Goal: Find contact information: Find contact information

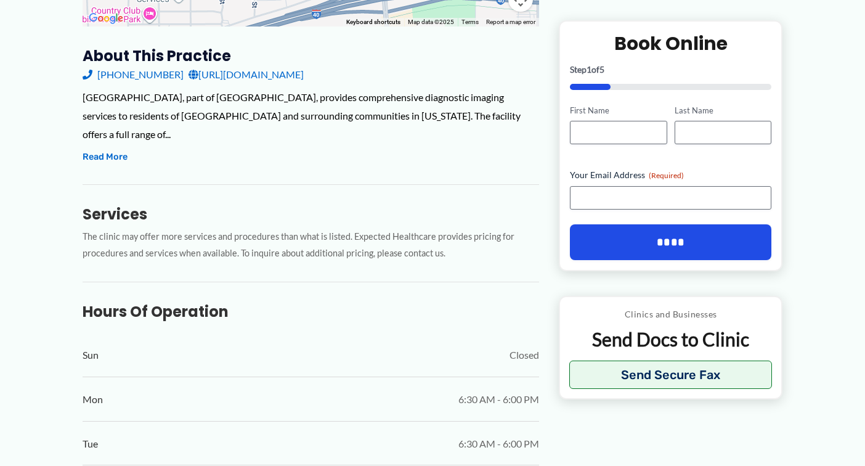
scroll to position [338, 0]
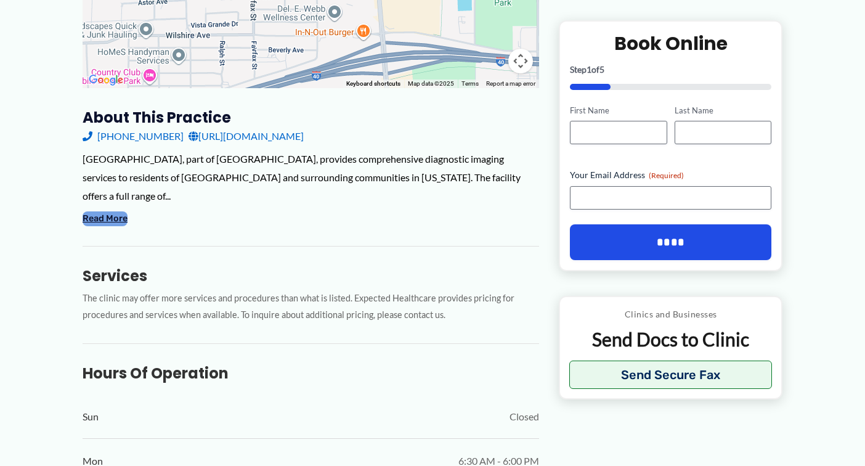
click at [110, 219] on button "Read More" at bounding box center [105, 218] width 45 height 15
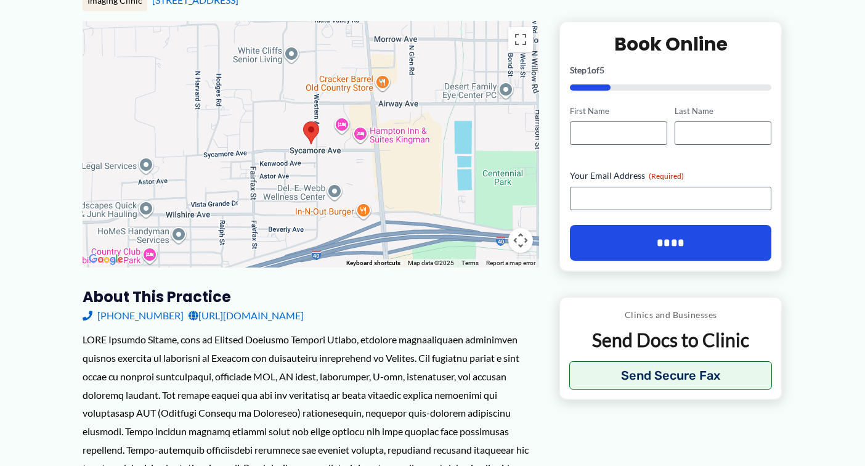
scroll to position [0, 0]
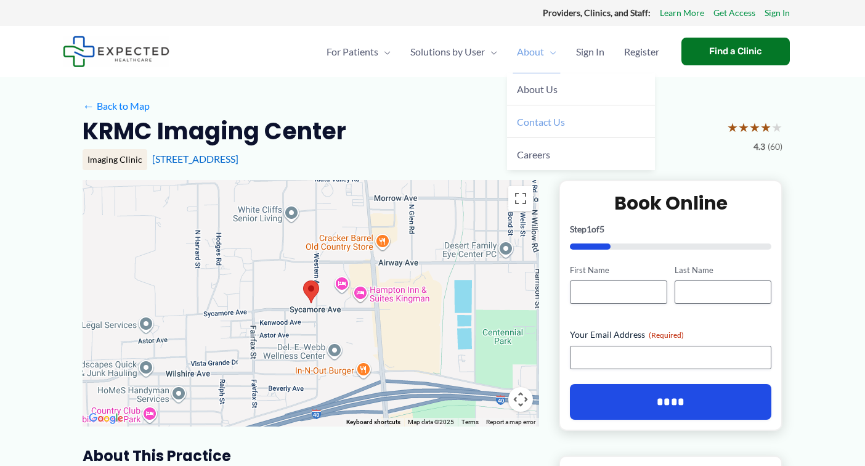
click at [529, 123] on span "Contact Us" at bounding box center [541, 122] width 48 height 12
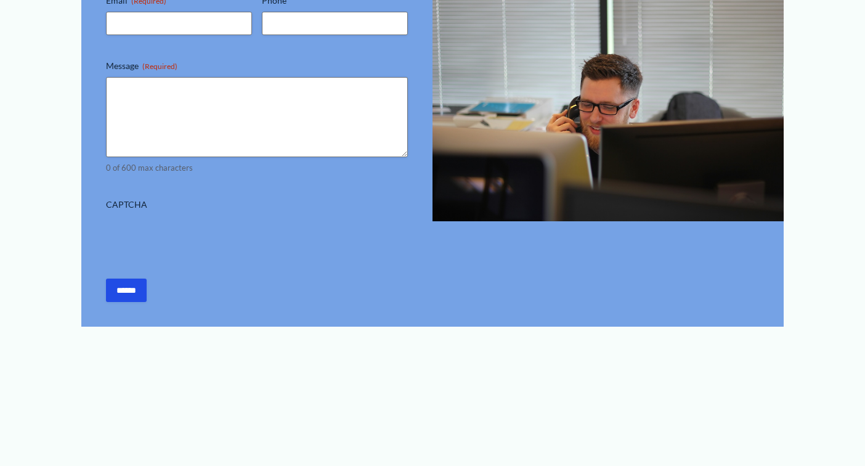
scroll to position [323, 0]
